Goal: Information Seeking & Learning: Learn about a topic

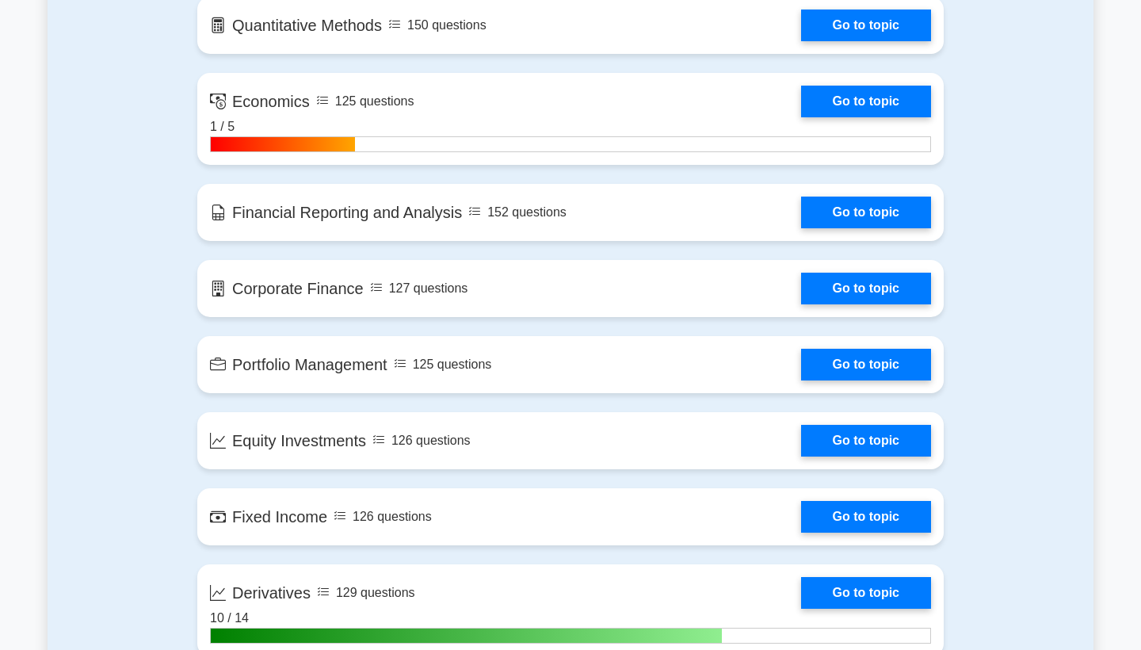
scroll to position [774, 0]
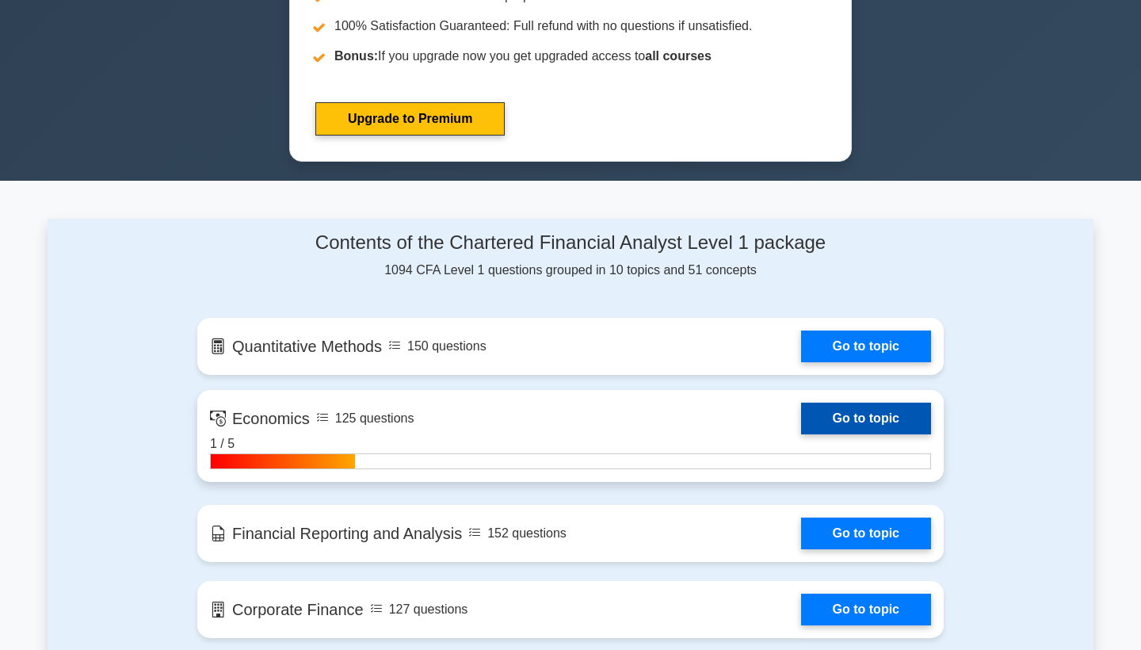
click at [852, 416] on link "Go to topic" at bounding box center [866, 419] width 130 height 32
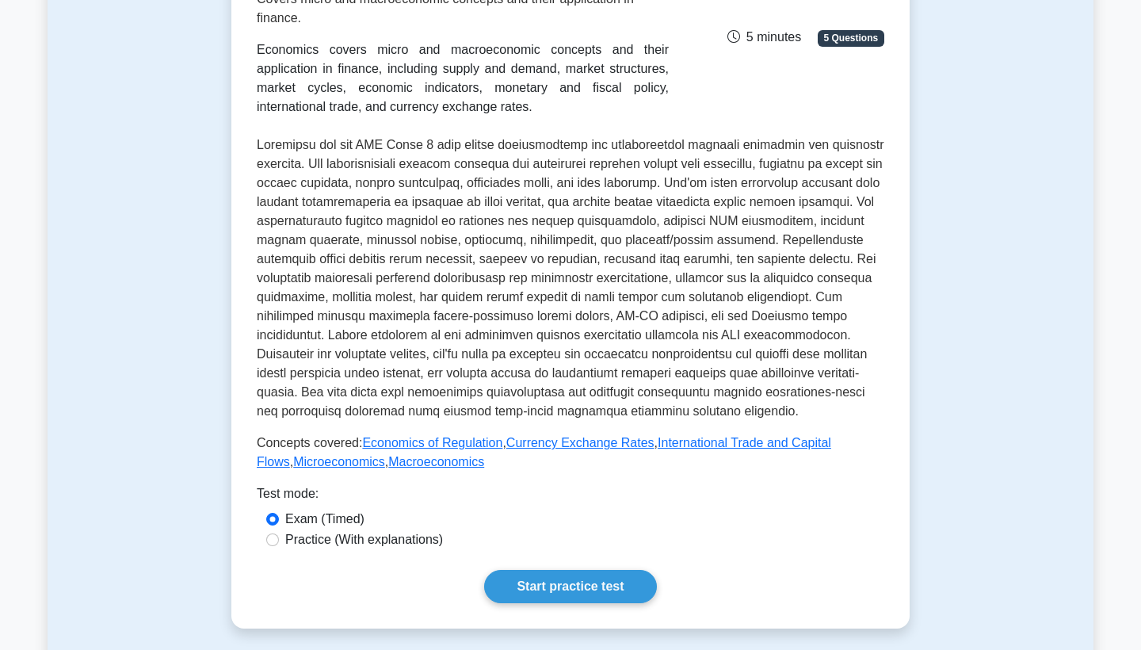
scroll to position [507, 0]
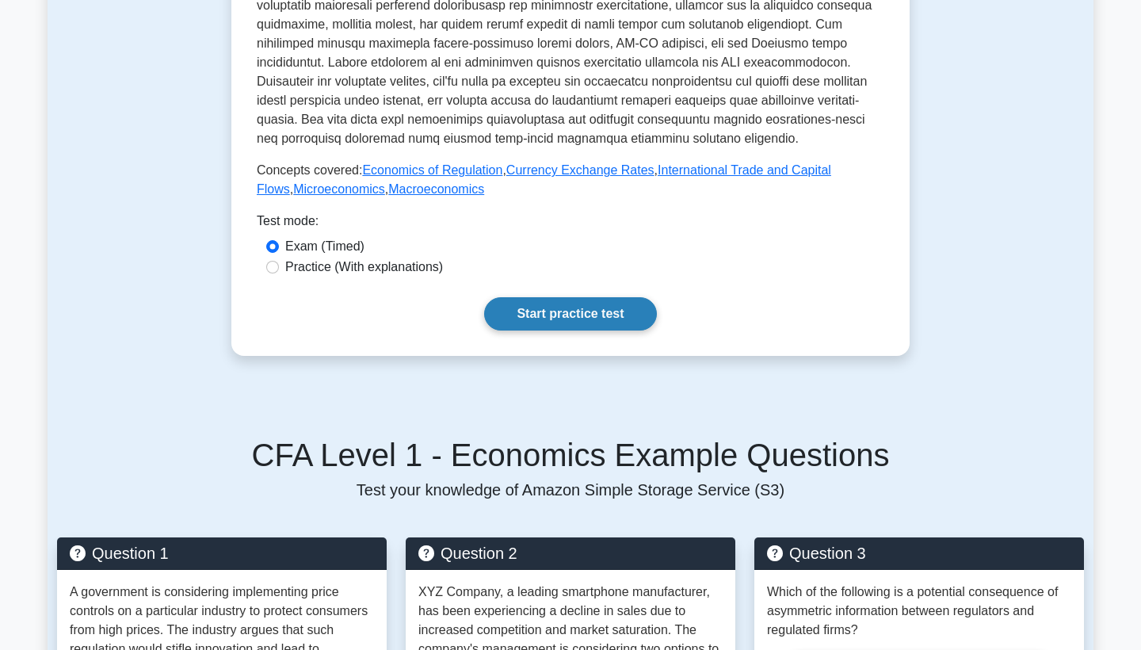
click at [613, 306] on link "Start practice test" at bounding box center [570, 313] width 172 height 33
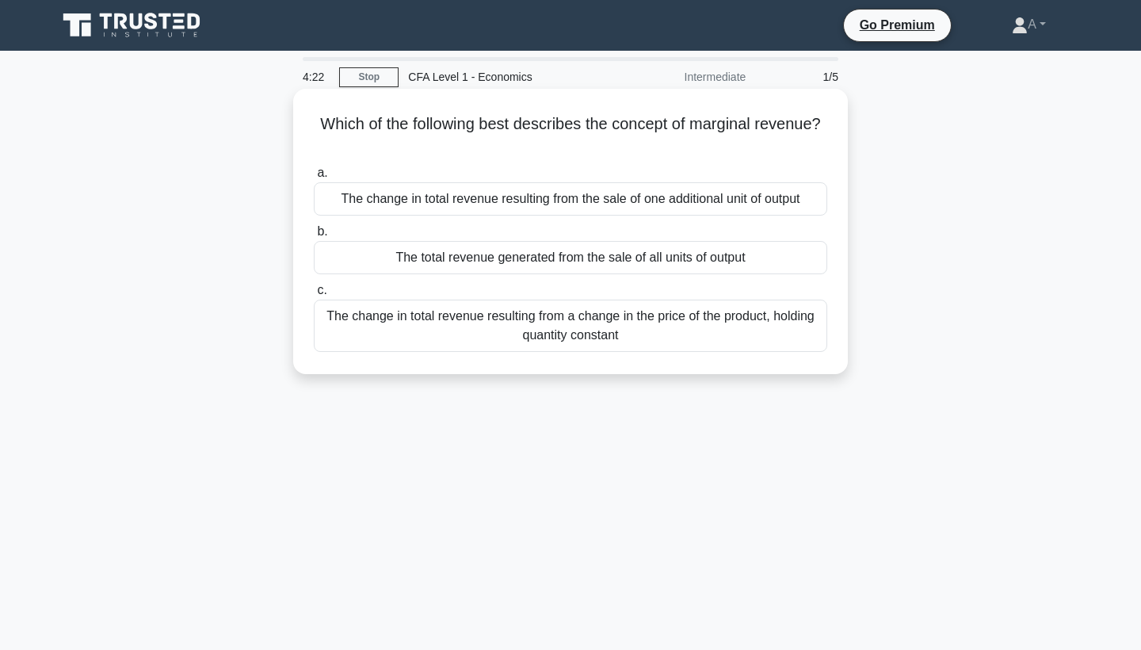
click at [663, 195] on div "The change in total revenue resulting from the sale of one additional unit of o…" at bounding box center [571, 198] width 514 height 33
click at [314, 178] on input "a. The change in total revenue resulting from the sale of one additional unit o…" at bounding box center [314, 173] width 0 height 10
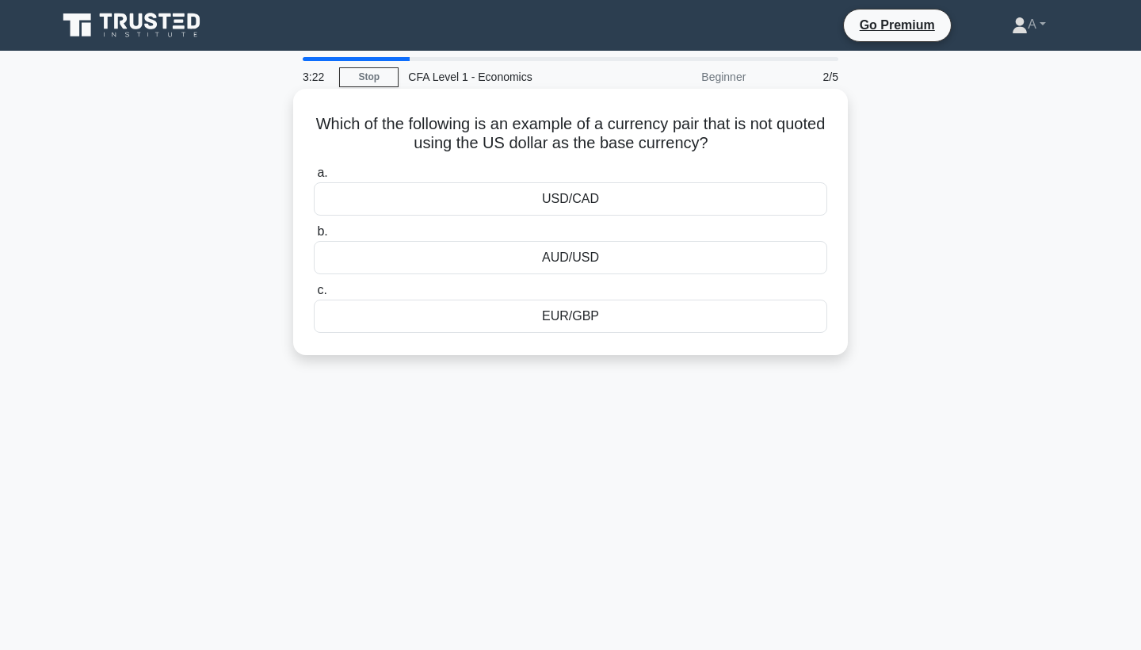
click at [573, 319] on div "EUR/GBP" at bounding box center [571, 316] width 514 height 33
click at [314, 296] on input "c. EUR/GBP" at bounding box center [314, 290] width 0 height 10
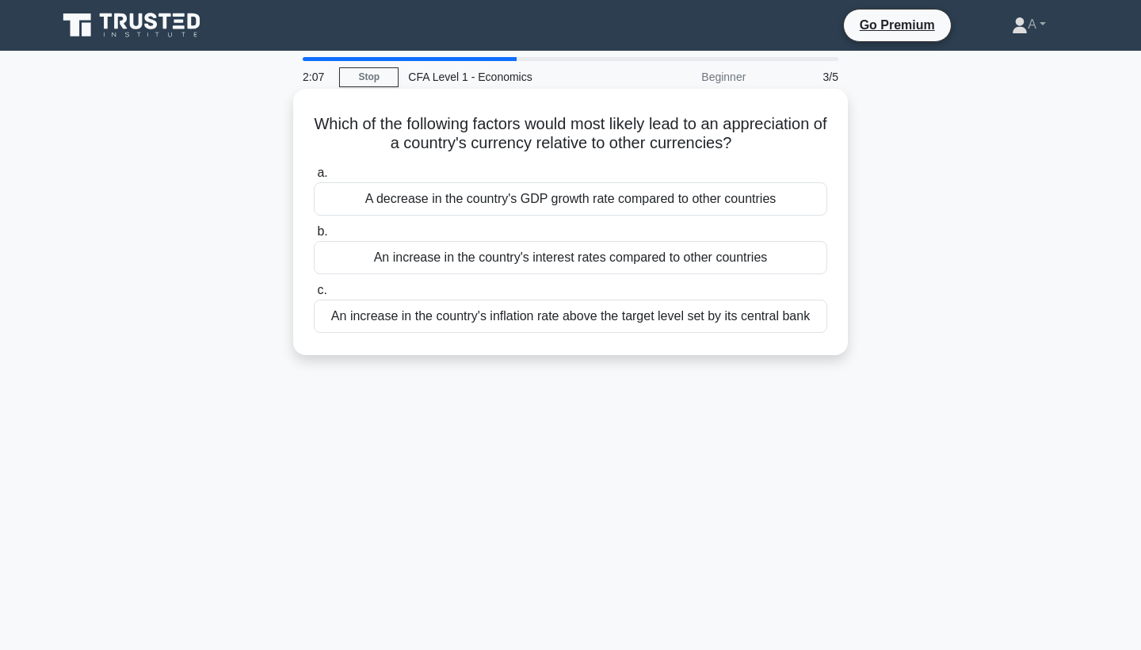
click at [548, 316] on div "An increase in the country's inflation rate above the target level set by its c…" at bounding box center [571, 316] width 514 height 33
click at [314, 296] on input "c. An increase in the country's inflation rate above the target level set by it…" at bounding box center [314, 290] width 0 height 10
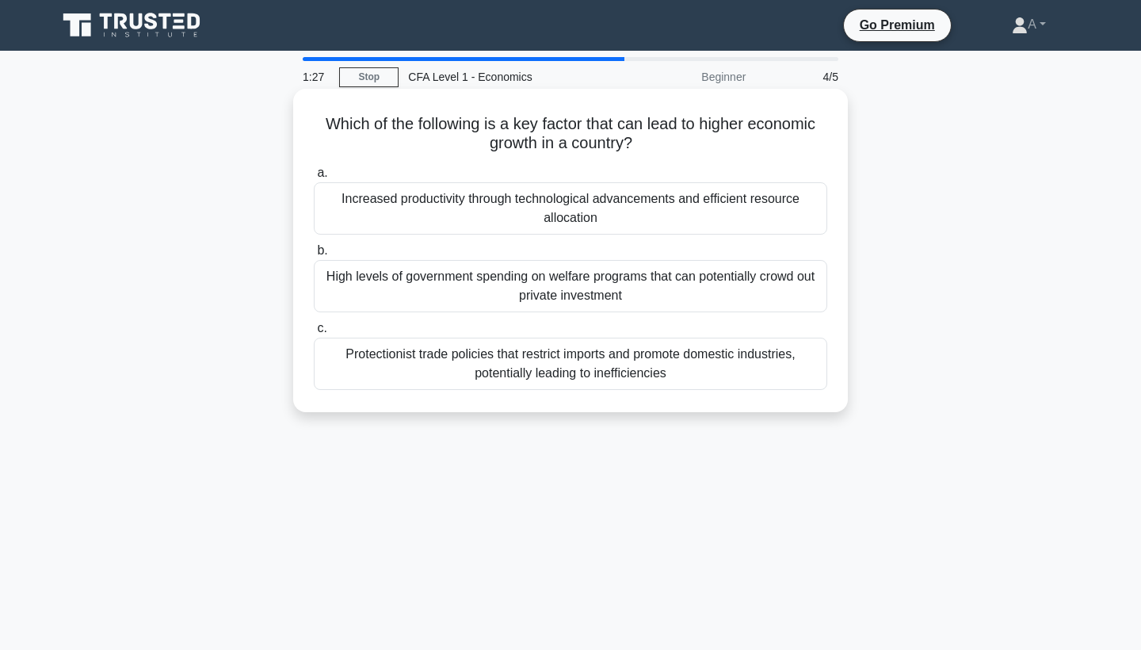
click at [497, 359] on div "Protectionist trade policies that restrict imports and promote domestic industr…" at bounding box center [571, 364] width 514 height 52
click at [314, 334] on input "c. Protectionist trade policies that restrict imports and promote domestic indu…" at bounding box center [314, 328] width 0 height 10
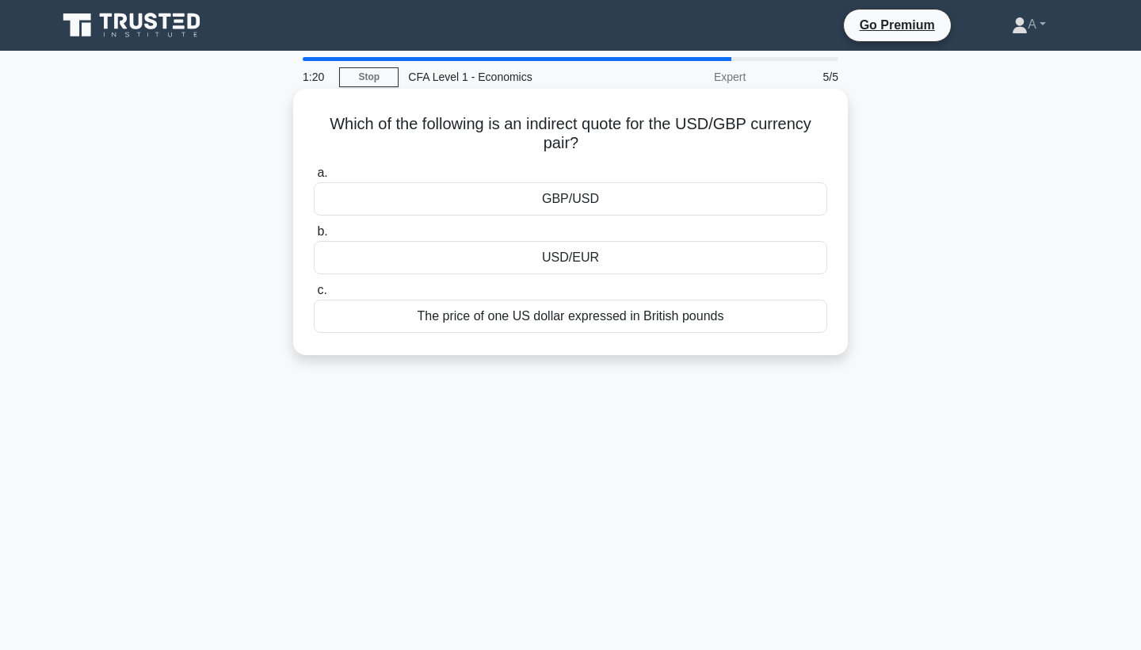
click at [592, 200] on div "GBP/USD" at bounding box center [571, 198] width 514 height 33
click at [314, 178] on input "a. GBP/USD" at bounding box center [314, 173] width 0 height 10
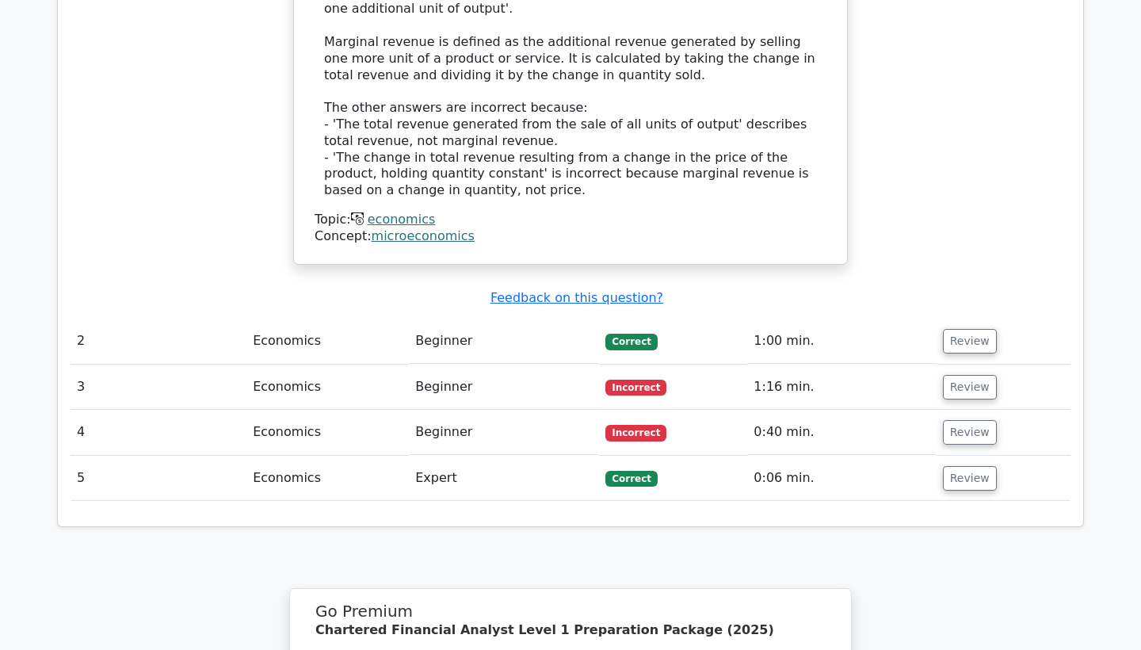
scroll to position [1576, 0]
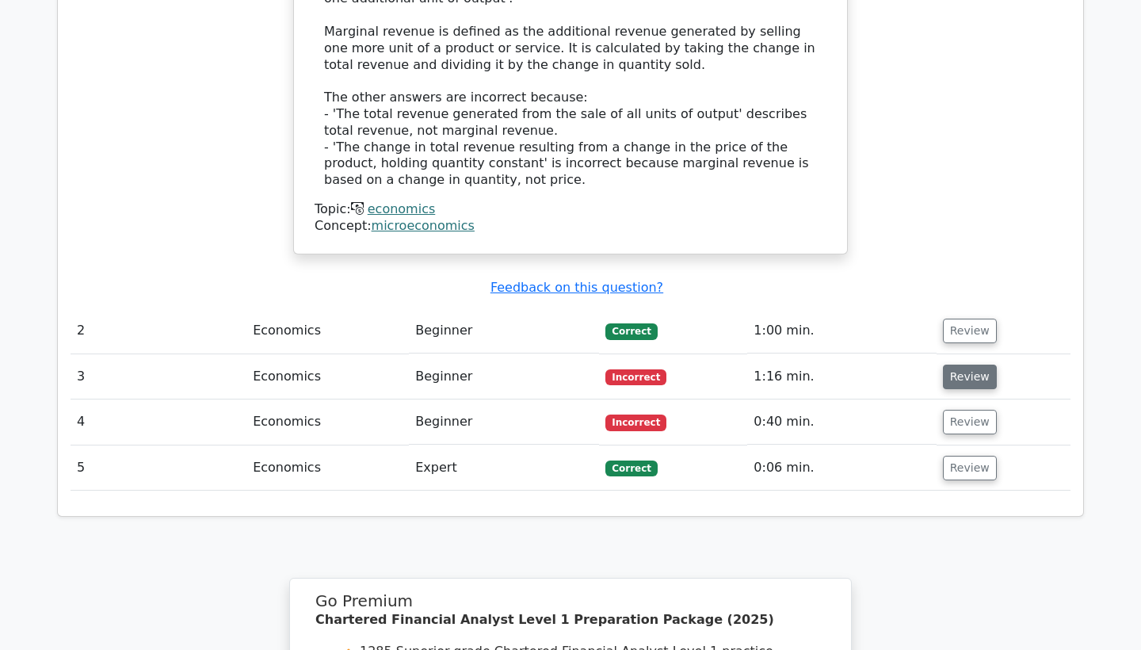
click at [960, 365] on button "Review" at bounding box center [970, 377] width 54 height 25
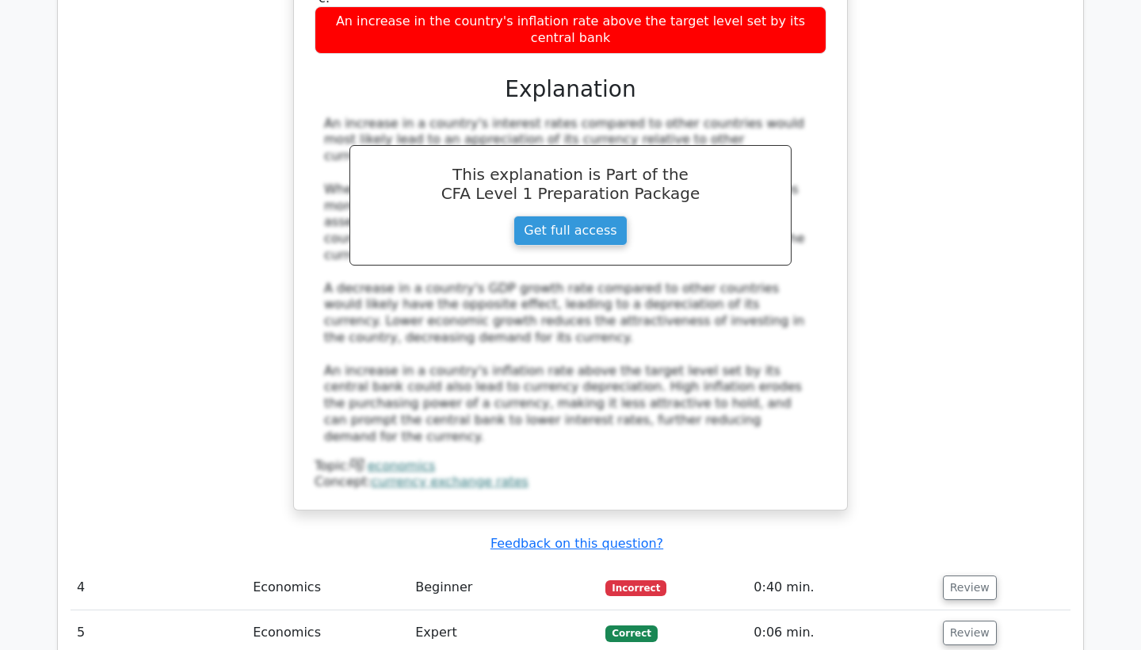
scroll to position [2175, 0]
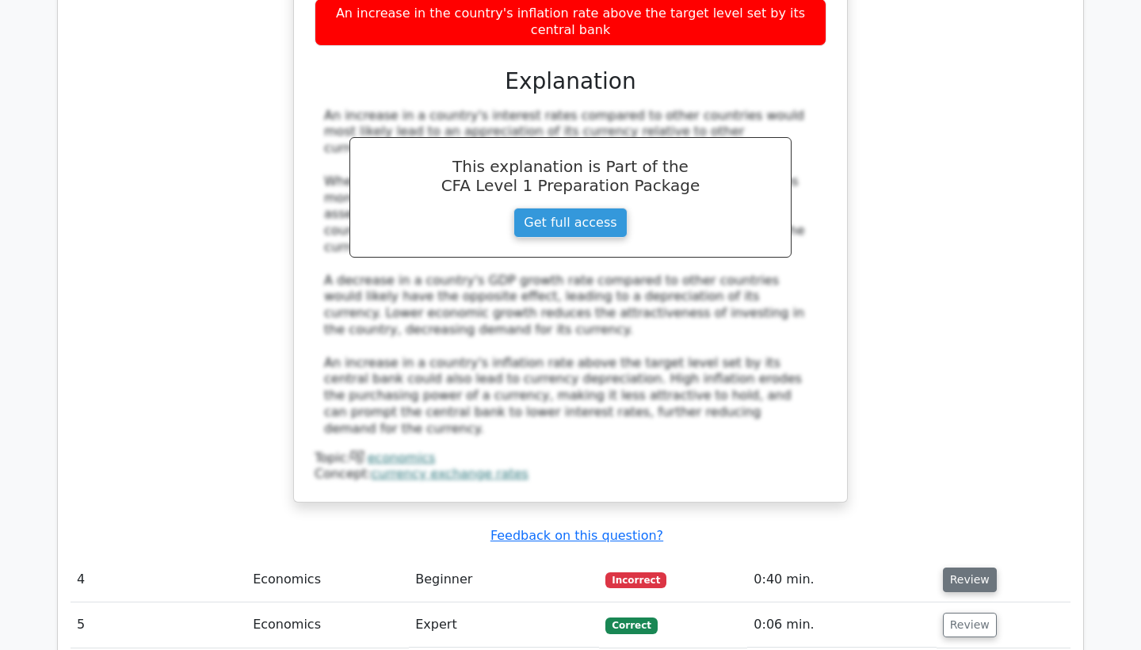
click at [943, 567] on button "Review" at bounding box center [970, 579] width 54 height 25
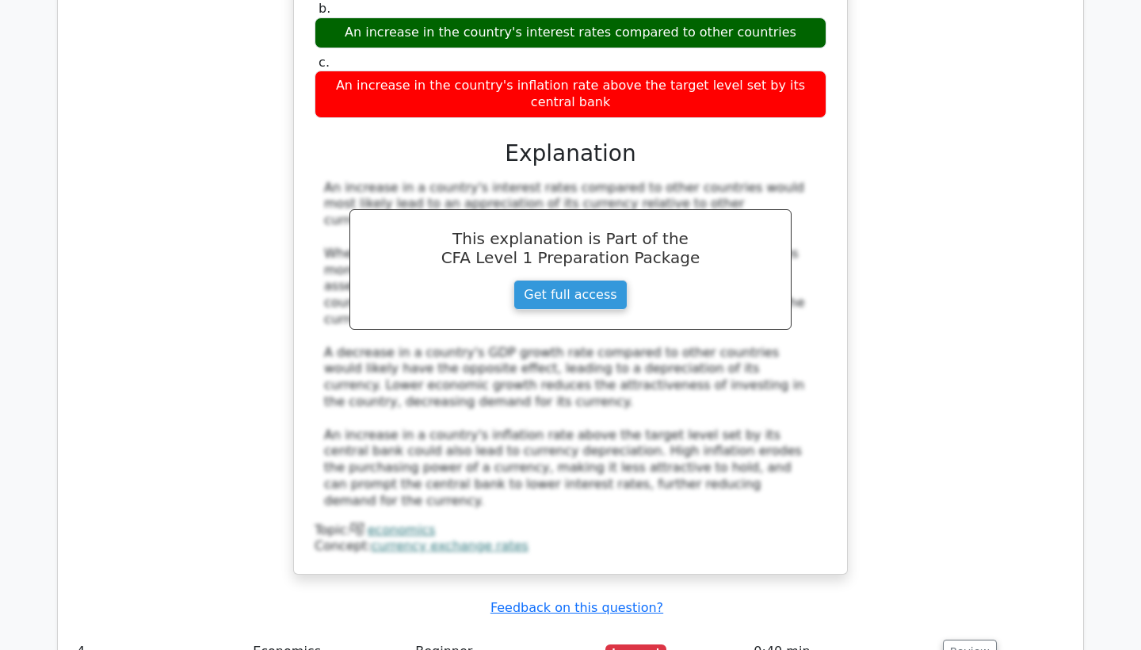
scroll to position [1824, 0]
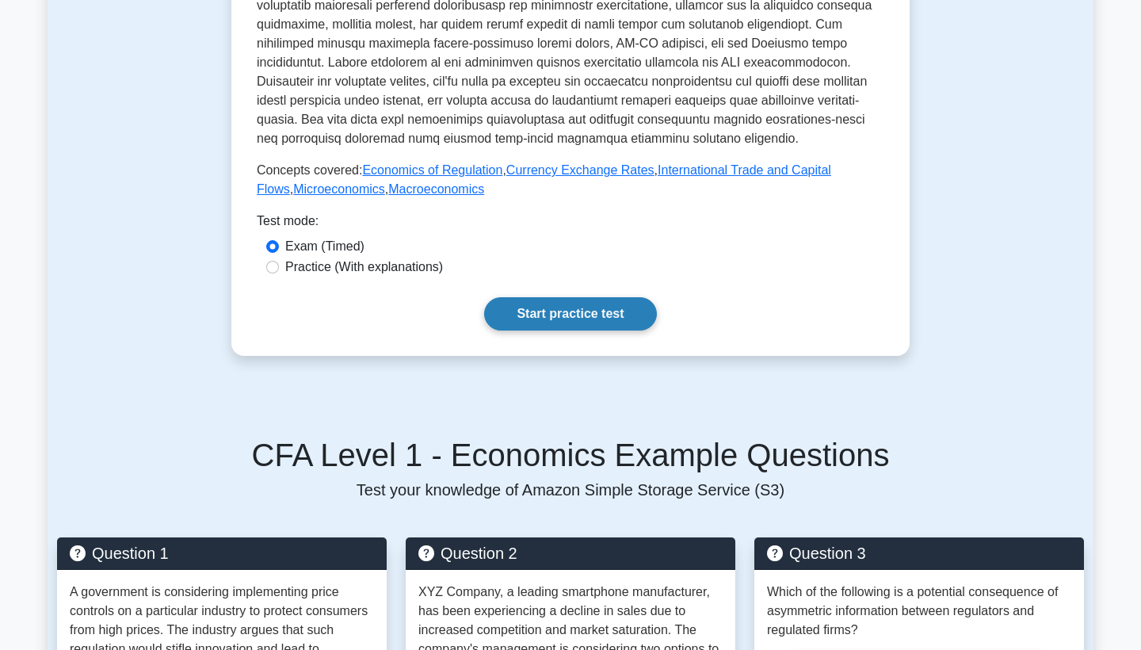
scroll to position [507, 0]
click at [563, 309] on link "Start practice test" at bounding box center [570, 313] width 172 height 33
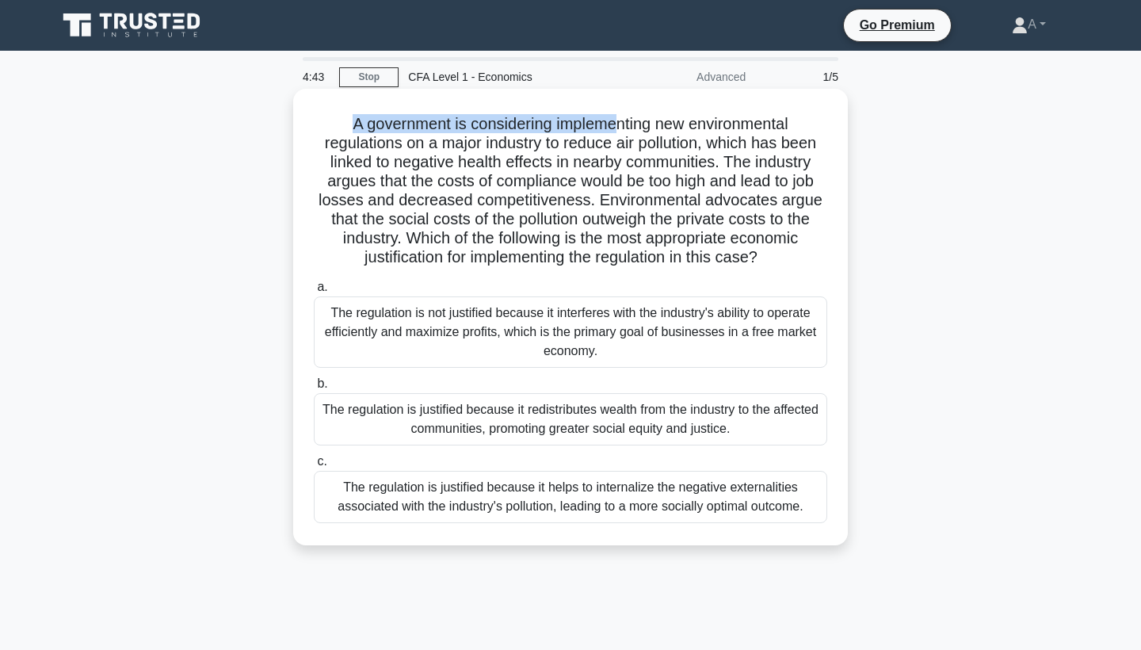
drag, startPoint x: 350, startPoint y: 124, endPoint x: 567, endPoint y: 182, distance: 224.9
click at [567, 182] on h5 "A government is considering implementing new environmental regulations on a maj…" at bounding box center [570, 191] width 517 height 154
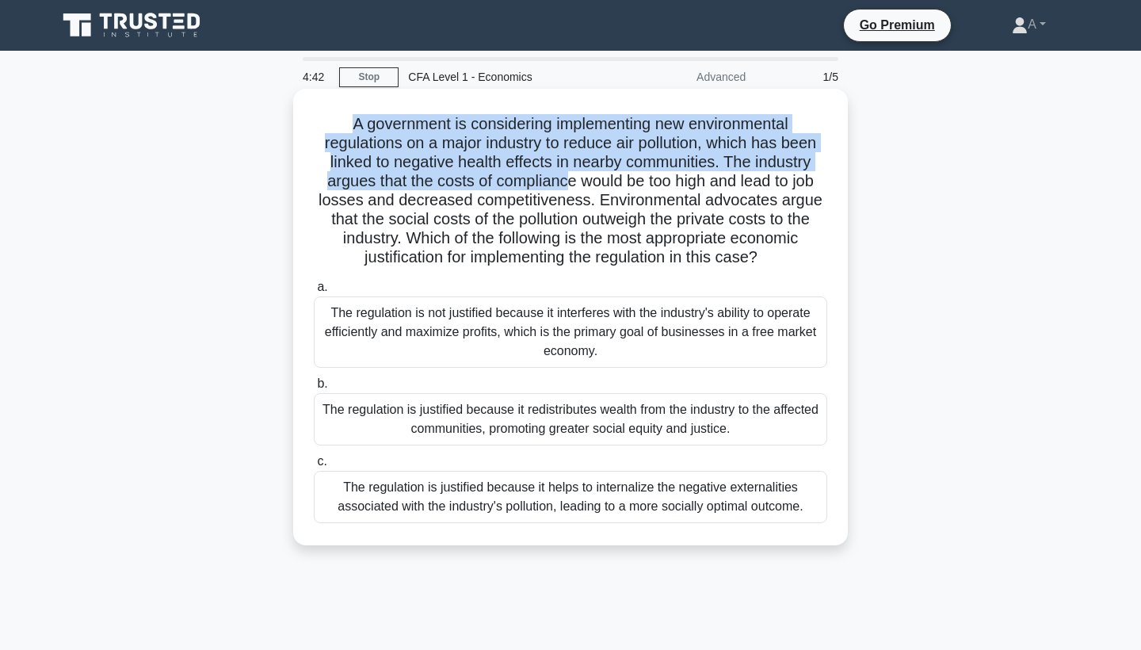
click at [567, 182] on h5 "A government is considering implementing new environmental regulations on a maj…" at bounding box center [570, 191] width 517 height 154
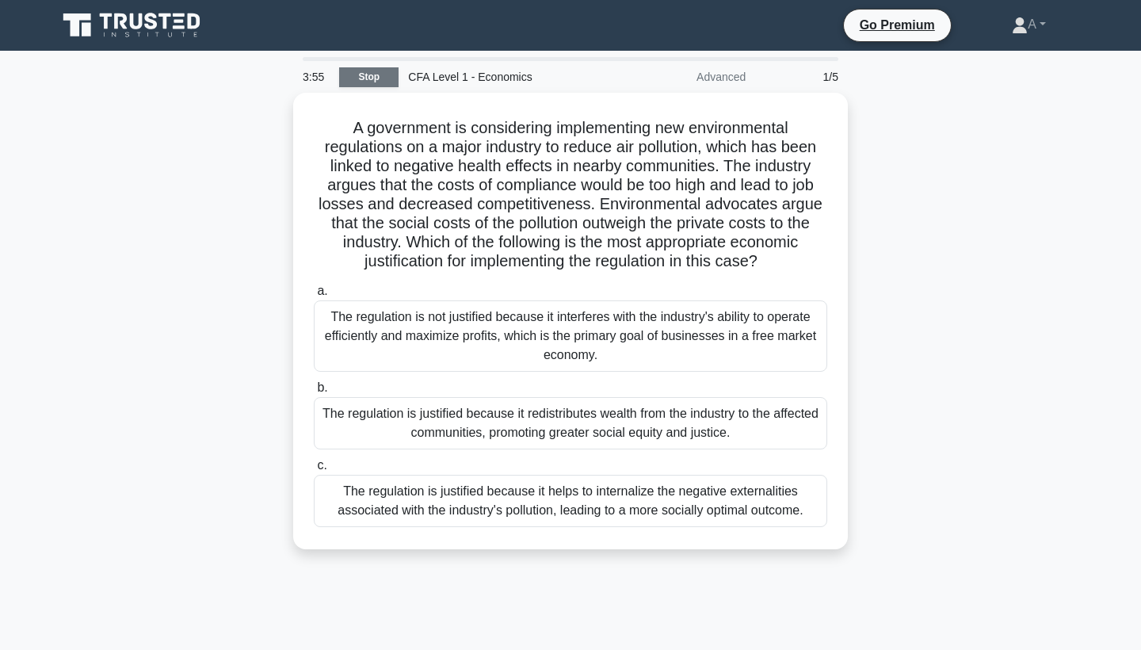
click at [361, 84] on link "Stop" at bounding box center [368, 77] width 59 height 20
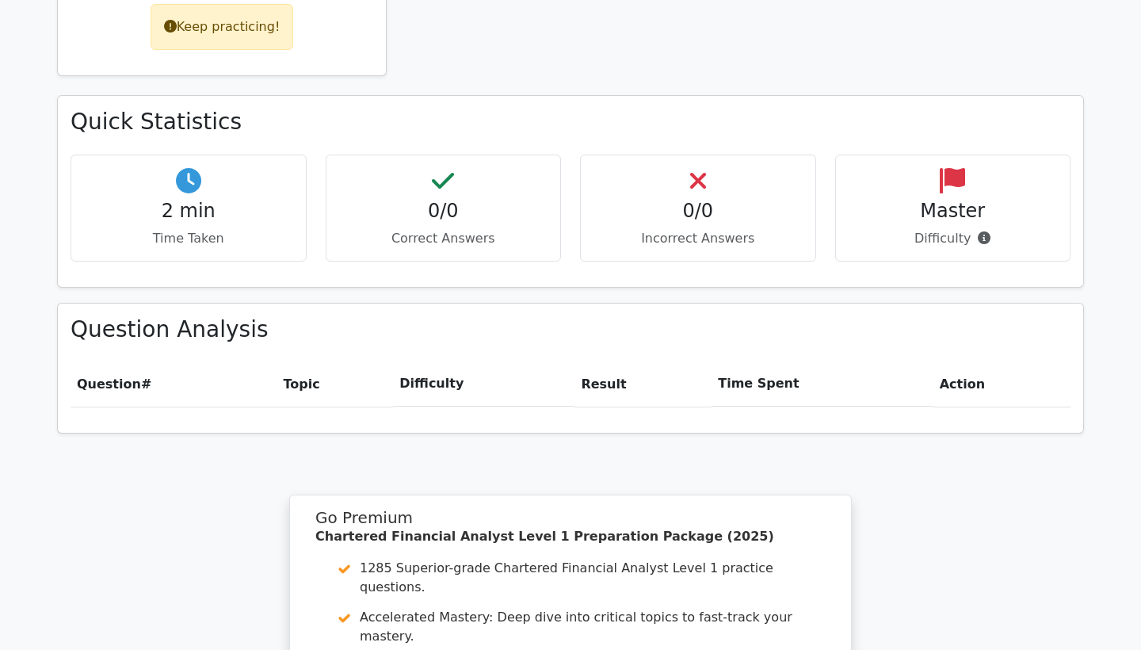
scroll to position [760, 0]
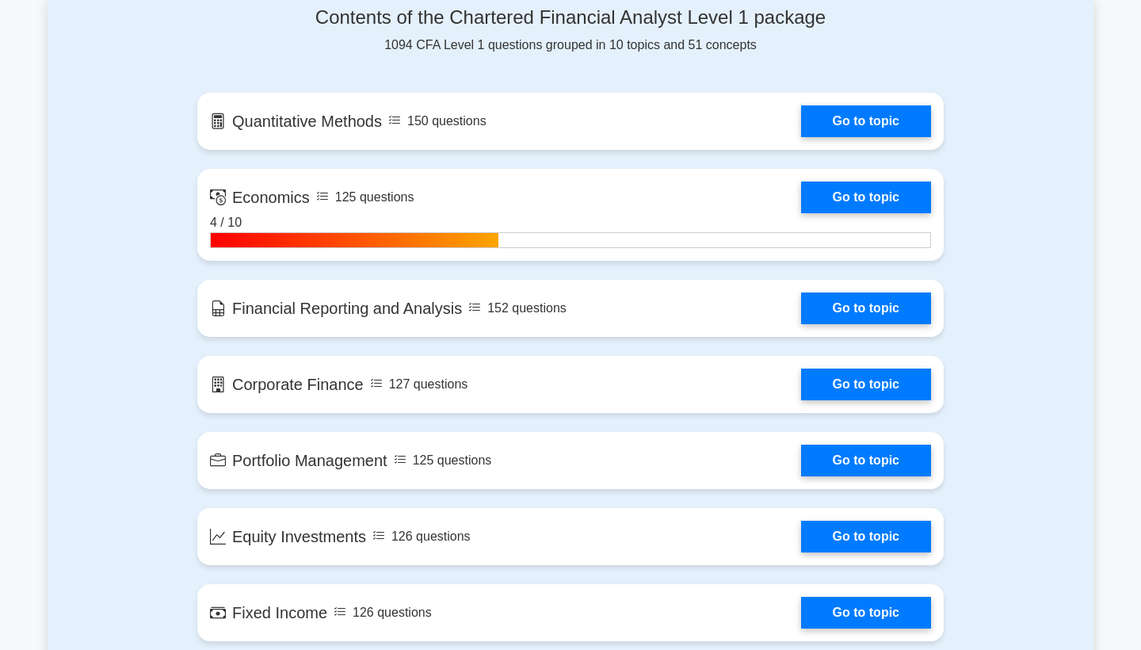
scroll to position [996, 0]
